Goal: Task Accomplishment & Management: Use online tool/utility

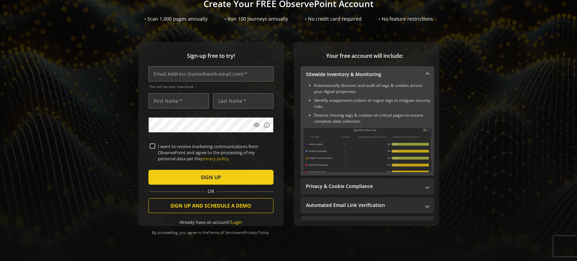
scroll to position [55, 0]
click at [174, 75] on input "text" at bounding box center [210, 73] width 125 height 15
paste input "[EMAIL_ADDRESS][DOMAIN_NAME]"
type input "[EMAIL_ADDRESS][DOMAIN_NAME]"
type input "test"
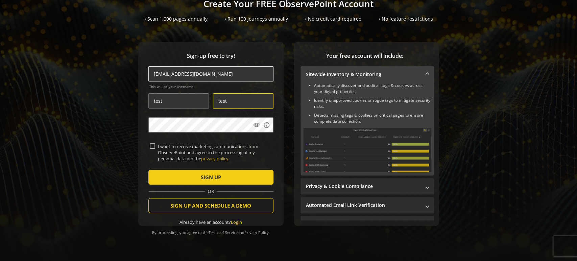
type input "test"
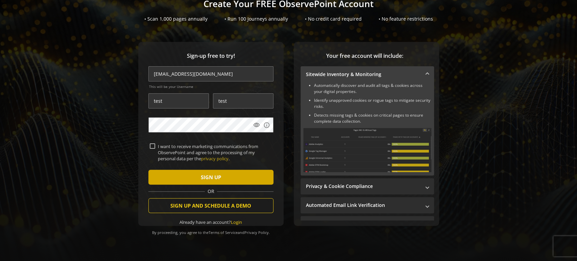
click at [197, 171] on span "submit" at bounding box center [210, 177] width 125 height 16
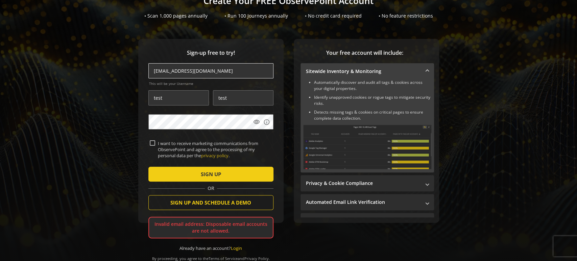
click at [219, 72] on input "[EMAIL_ADDRESS][DOMAIN_NAME]" at bounding box center [210, 70] width 125 height 15
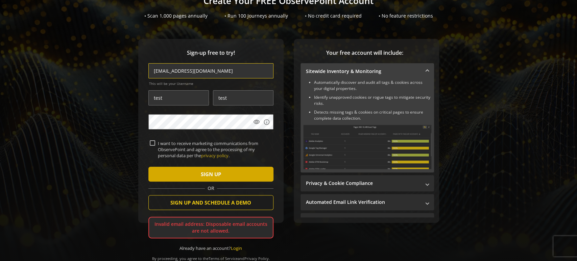
type input "[EMAIL_ADDRESS][DOMAIN_NAME]"
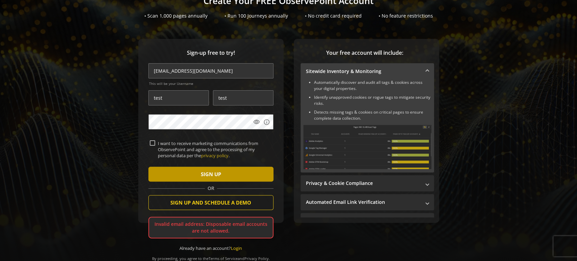
click at [210, 169] on span "SIGN UP" at bounding box center [211, 174] width 20 height 12
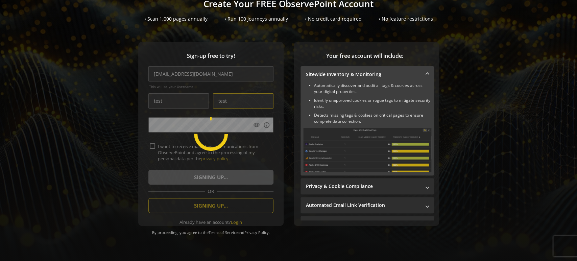
type input "[PERSON_NAME] DMPG"
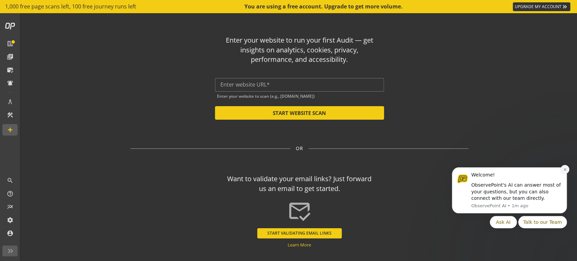
click at [566, 171] on icon "Dismiss notification" at bounding box center [566, 170] width 4 height 4
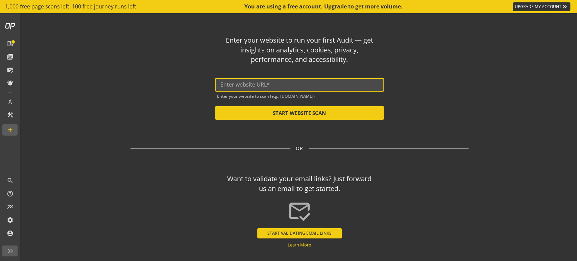
click at [251, 86] on input "text" at bounding box center [300, 85] width 158 height 6
paste input "[URL][DOMAIN_NAME]"
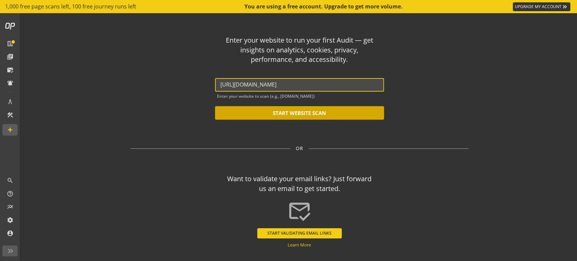
type input "[URL][DOMAIN_NAME]"
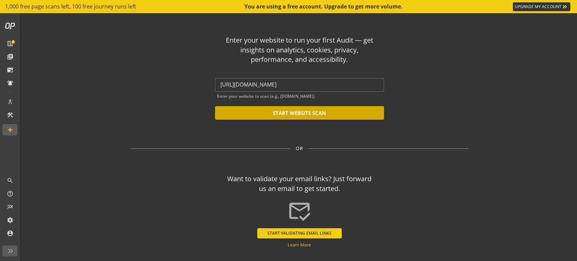
click at [270, 113] on button "START WEBSITE SCAN" at bounding box center [299, 113] width 169 height 14
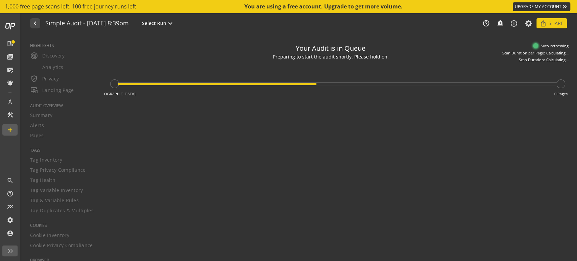
type textarea "Notes can include: -a description of what this audit is validating -changes in …"
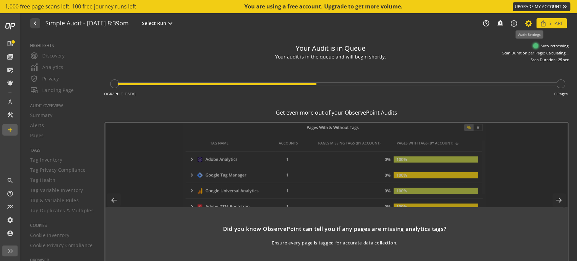
click at [531, 24] on icon at bounding box center [529, 23] width 8 height 5
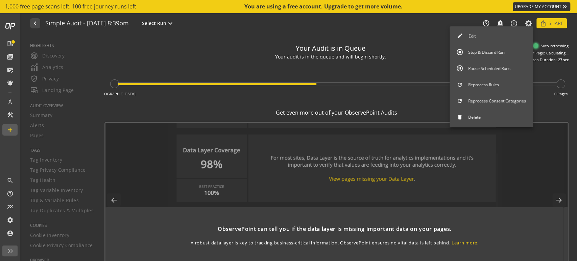
click at [486, 30] on button "Edit" at bounding box center [492, 36] width 84 height 14
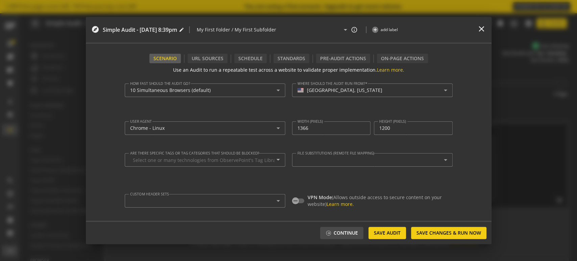
type textarea "[EMAIL_ADDRESS][DOMAIN_NAME]"
click at [344, 59] on div "Pre-audit Actions" at bounding box center [343, 58] width 54 height 9
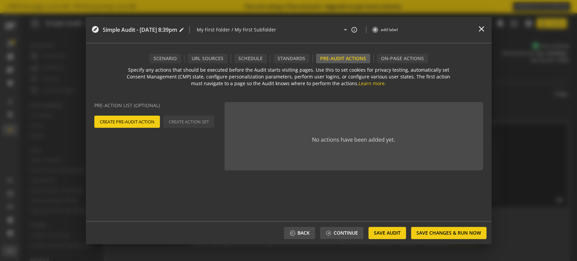
click at [137, 117] on span "Create Pre-Audit Action" at bounding box center [127, 122] width 55 height 12
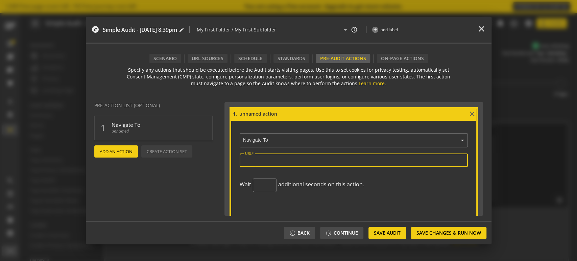
click at [292, 159] on input "URL" at bounding box center [353, 160] width 217 height 6
paste input "[URL][DOMAIN_NAME]"
type input "[URL][DOMAIN_NAME]"
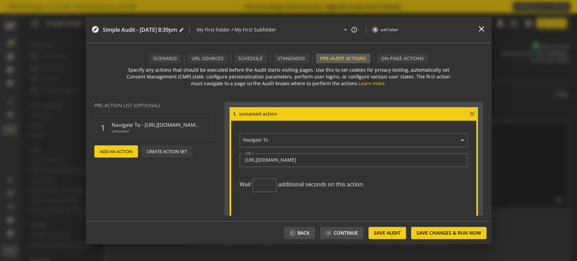
click at [127, 153] on span "Add An Action" at bounding box center [116, 151] width 33 height 12
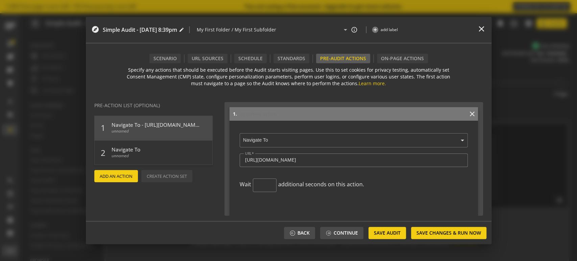
scroll to position [169, 0]
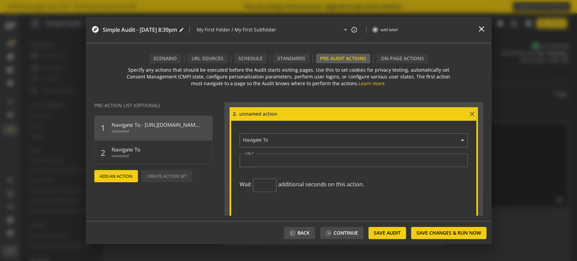
click at [265, 143] on ng-select "× Navigate To" at bounding box center [354, 139] width 228 height 17
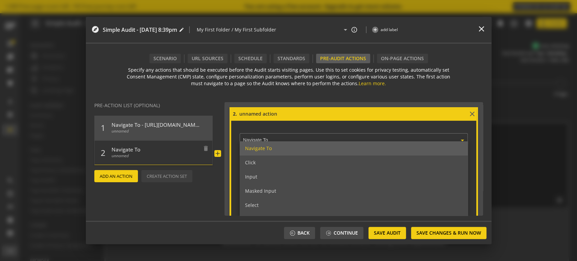
click at [183, 153] on span "unnamed" at bounding box center [156, 158] width 88 height 10
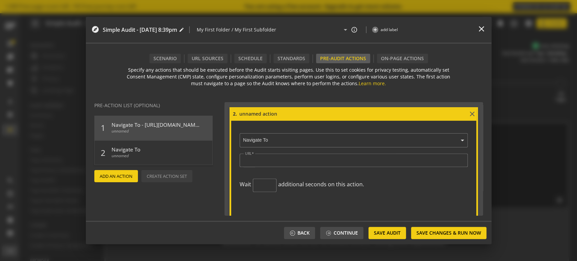
click at [267, 130] on div "× Navigate To URL Wait additional seconds on this action." at bounding box center [353, 164] width 245 height 87
click at [270, 129] on div "× Navigate To URL Wait additional seconds on this action." at bounding box center [353, 164] width 245 height 87
click at [268, 141] on ng-select "× Navigate To" at bounding box center [354, 139] width 228 height 17
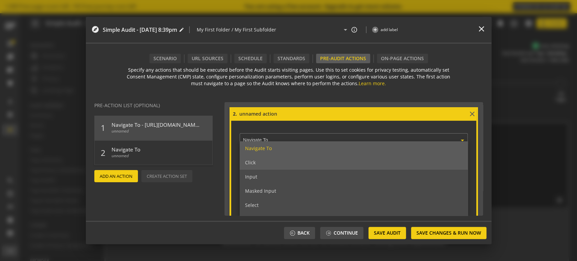
click at [262, 167] on div "Click" at bounding box center [354, 163] width 228 height 14
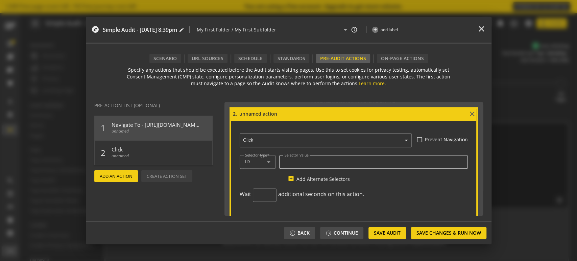
click at [310, 164] on div at bounding box center [374, 162] width 178 height 14
paste input "ccc-recommended-settings"
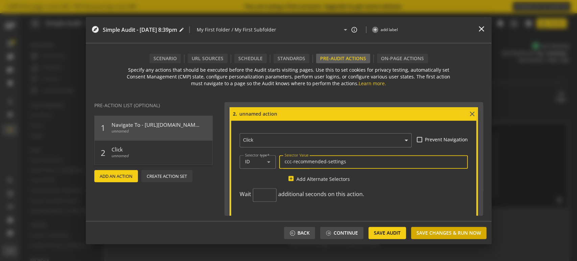
type input "ccc-recommended-settings"
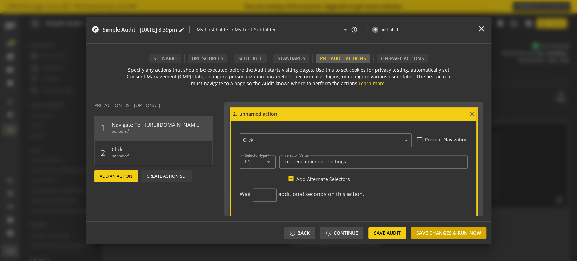
click at [433, 230] on span "Save Changes & Run Now" at bounding box center [449, 233] width 65 height 12
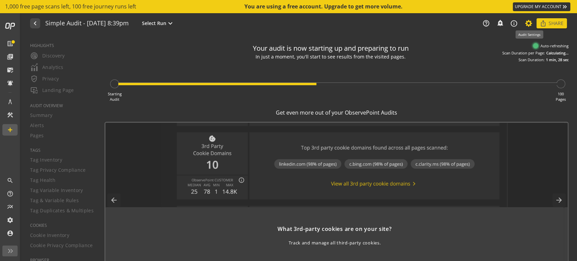
click at [530, 22] on icon at bounding box center [529, 23] width 8 height 5
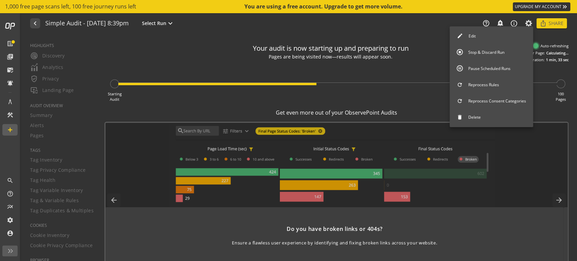
click at [490, 53] on button "Stop & Discard Run" at bounding box center [492, 52] width 84 height 14
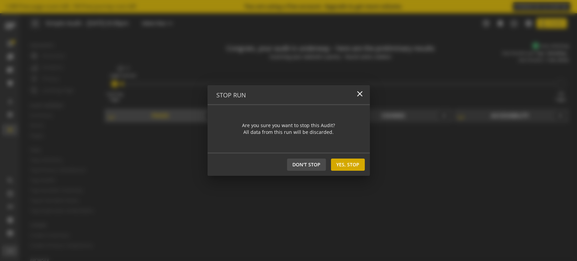
click at [350, 167] on span "Yes, Stop" at bounding box center [348, 165] width 23 height 12
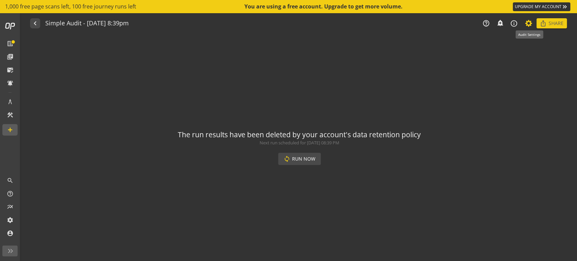
click at [529, 24] on icon at bounding box center [529, 23] width 8 height 5
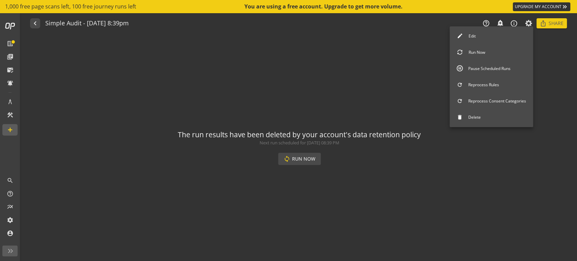
click at [495, 32] on button "Edit" at bounding box center [492, 36] width 84 height 14
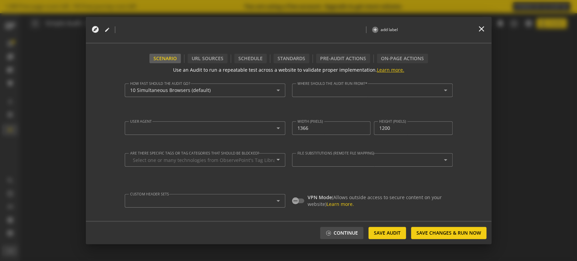
type textarea "[EMAIL_ADDRESS][DOMAIN_NAME]"
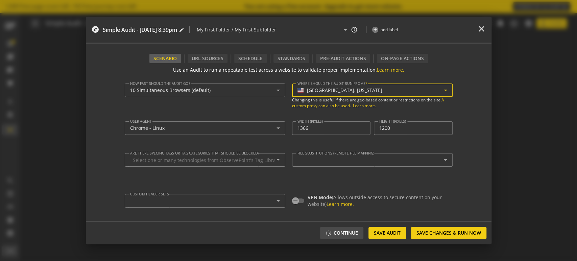
click at [331, 88] on div "[GEOGRAPHIC_DATA], [US_STATE]" at bounding box center [344, 91] width 75 height 6
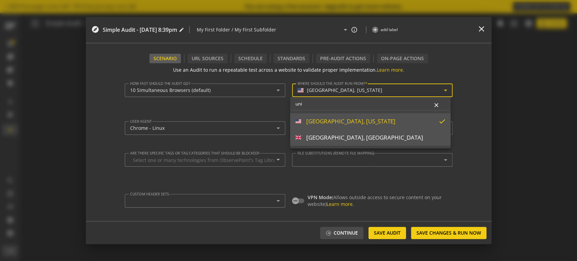
type input "uni"
click at [361, 137] on div "[GEOGRAPHIC_DATA], [GEOGRAPHIC_DATA]" at bounding box center [364, 137] width 117 height 7
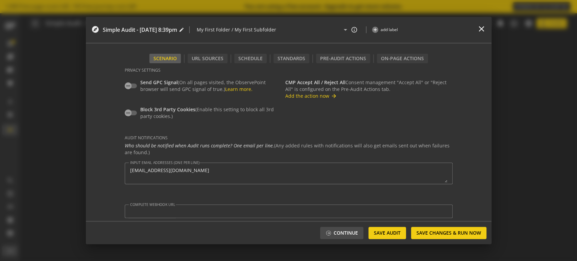
scroll to position [160, 0]
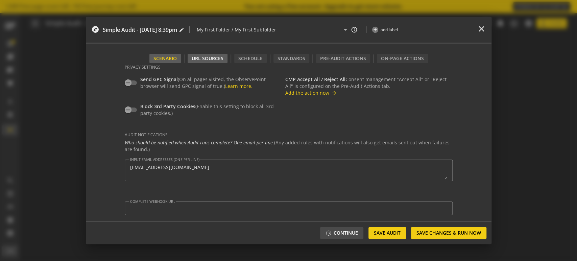
click at [216, 59] on div "URL Sources" at bounding box center [208, 58] width 40 height 9
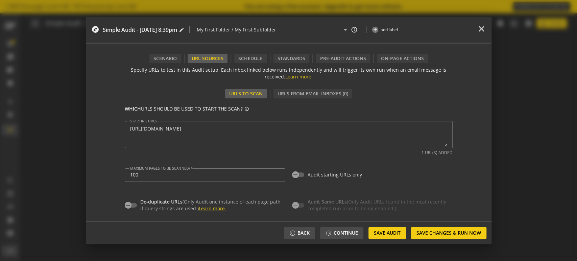
scroll to position [108, 0]
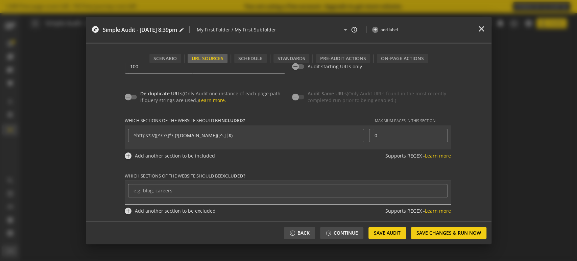
click at [257, 52] on div "Scenario URL Sources Schedule Standards Pre-audit Actions On-Page Actions Use a…" at bounding box center [289, 144] width 406 height 201
click at [251, 60] on div "Schedule" at bounding box center [250, 58] width 32 height 9
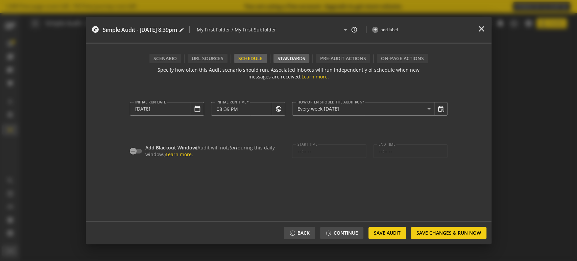
click at [297, 58] on div "Standards" at bounding box center [292, 58] width 36 height 9
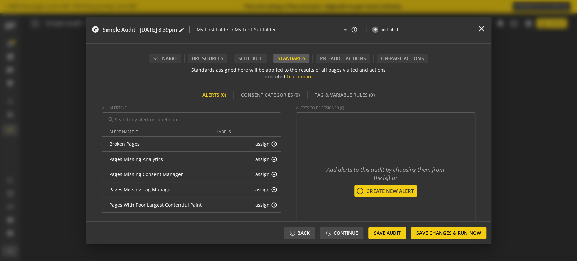
scroll to position [47, 0]
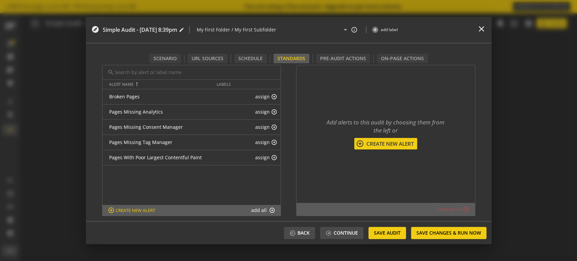
click at [260, 211] on button "add all arrow_circle_up" at bounding box center [263, 210] width 28 height 7
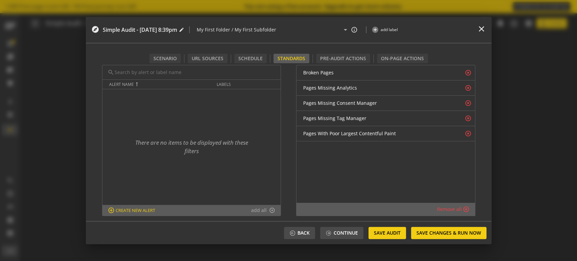
scroll to position [0, 0]
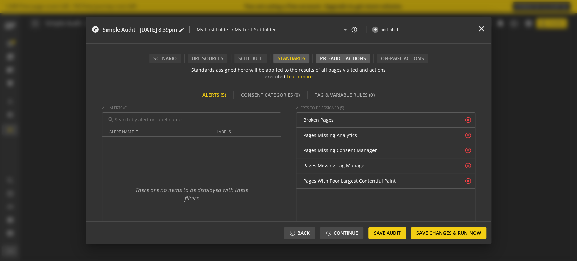
click at [339, 54] on div "Pre-audit Actions" at bounding box center [343, 58] width 54 height 9
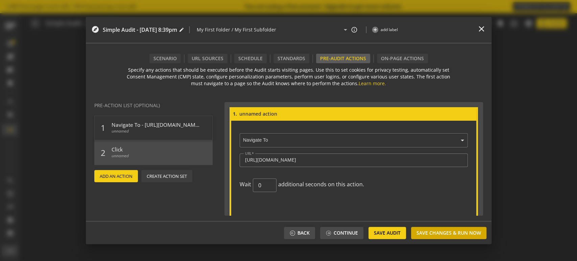
click at [434, 230] on span "Save Changes & Run Now" at bounding box center [449, 233] width 65 height 12
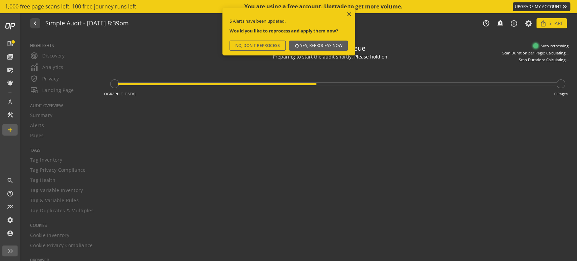
type textarea "Notes can include: -a description of what this audit is validating -changes in …"
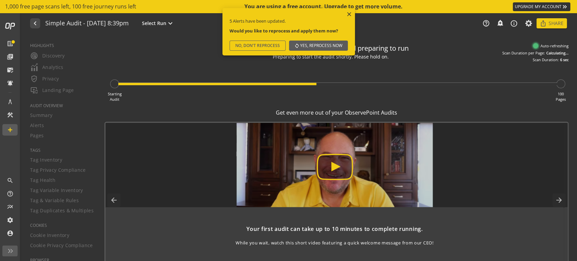
click at [310, 44] on span "Yes, reprocess now" at bounding box center [321, 46] width 42 height 12
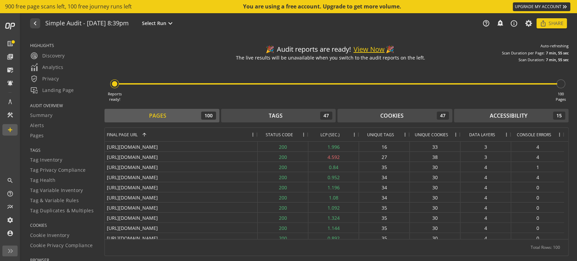
click at [374, 46] on button "View Now" at bounding box center [369, 50] width 31 height 10
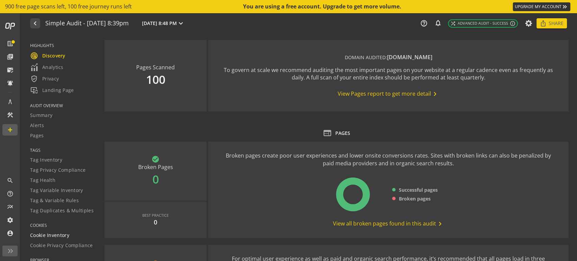
click at [49, 233] on span "Cookie Inventory" at bounding box center [49, 235] width 39 height 7
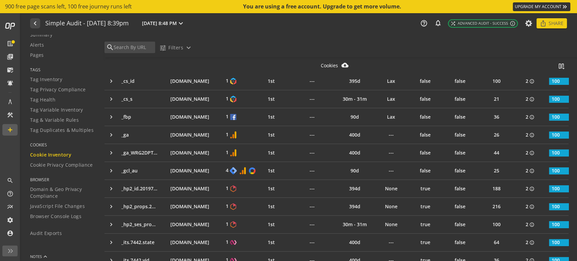
scroll to position [134, 0]
click at [60, 79] on span "Tag Inventory" at bounding box center [46, 79] width 32 height 7
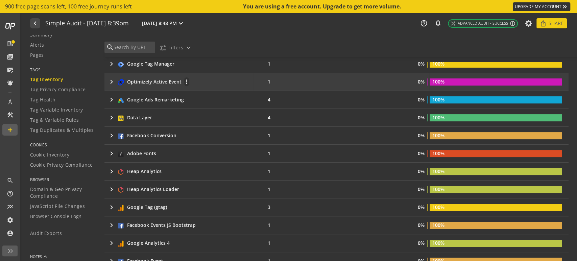
scroll to position [174, 0]
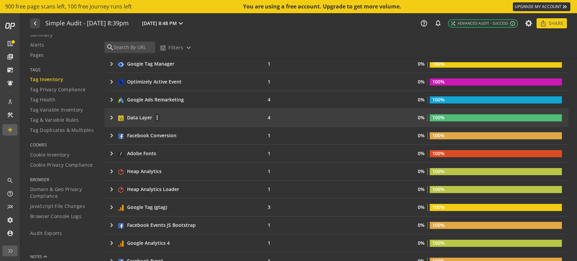
click at [109, 116] on mat-icon "keyboard_arrow_right" at bounding box center [112, 118] width 8 height 8
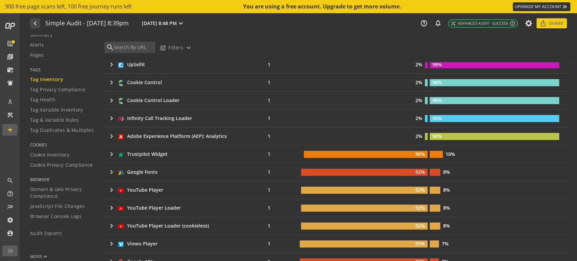
scroll to position [712, 0]
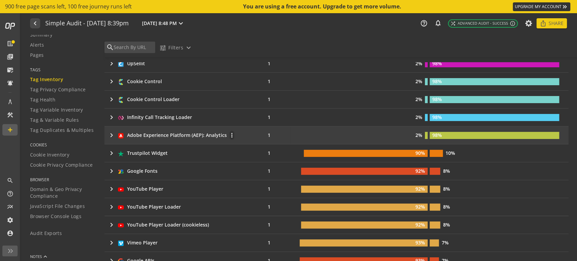
click at [106, 136] on td "keyboard_arrow_right Adobe Experience Platform (AEP): Analytics more_vert" at bounding box center [179, 136] width 149 height 18
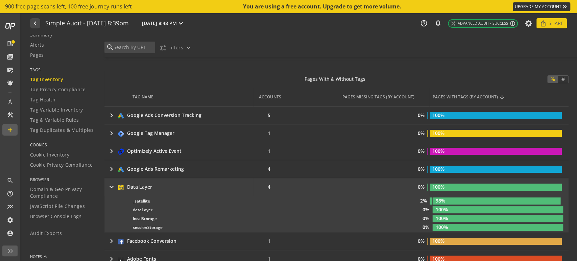
scroll to position [132, 0]
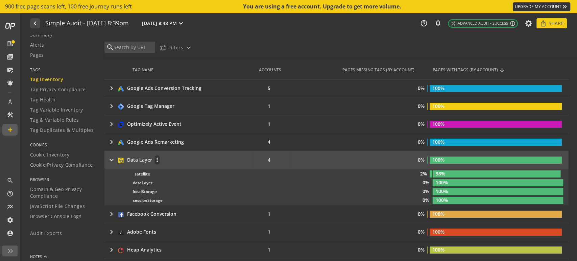
click at [210, 159] on div "keyboard_arrow_right Data Layer more_vert" at bounding box center [178, 159] width 140 height 9
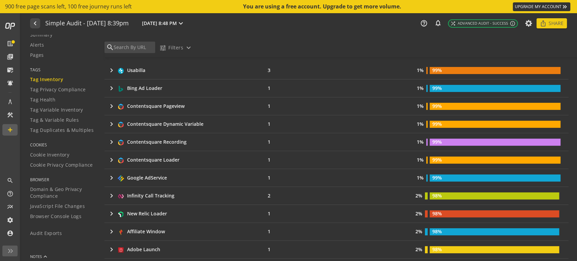
scroll to position [454, 0]
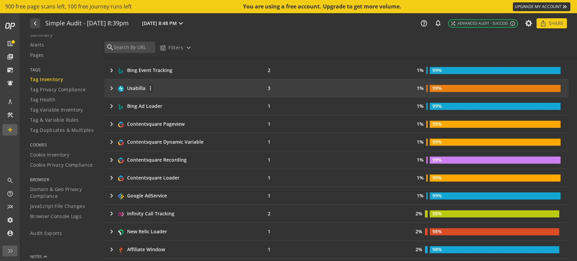
click at [113, 88] on mat-icon "keyboard_arrow_right" at bounding box center [112, 88] width 8 height 8
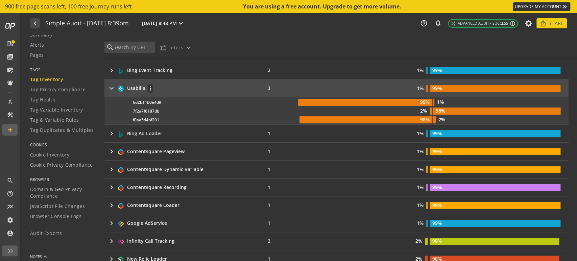
click at [113, 89] on mat-icon "keyboard_arrow_right" at bounding box center [112, 88] width 8 height 8
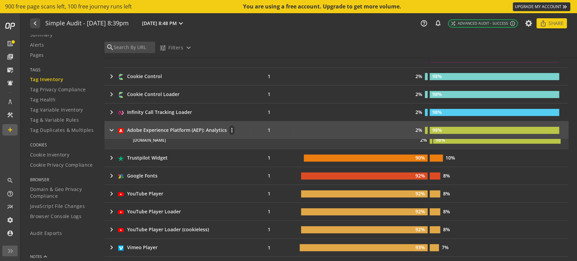
scroll to position [681, 0]
